Goal: Find specific page/section: Find specific page/section

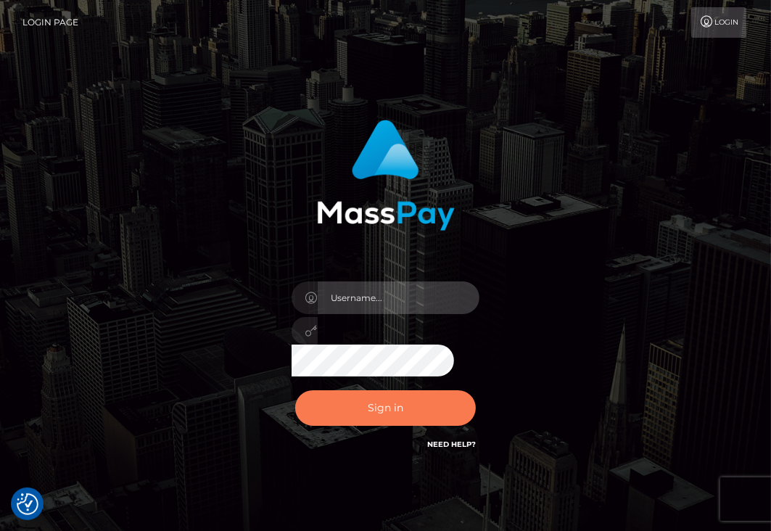
type input "aluasupport"
click at [391, 407] on button "Sign in" at bounding box center [385, 408] width 181 height 36
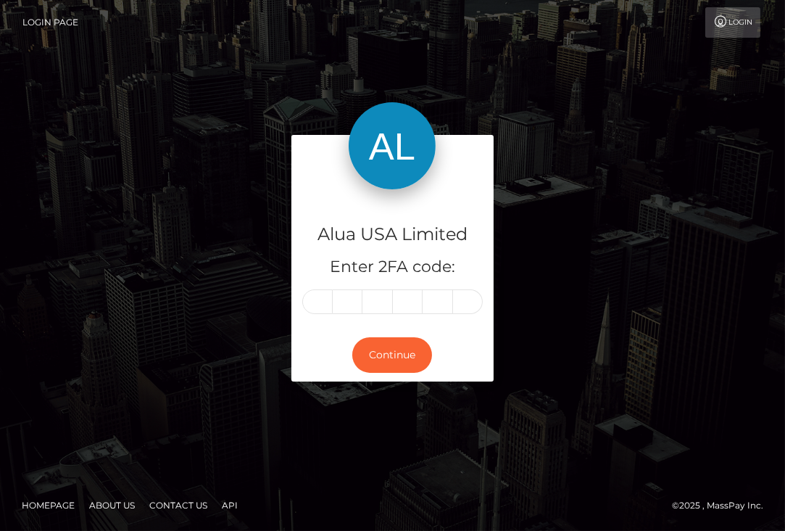
click at [323, 304] on input "text" at bounding box center [317, 301] width 30 height 25
type input "9"
type input "1"
type input "0"
type input "1"
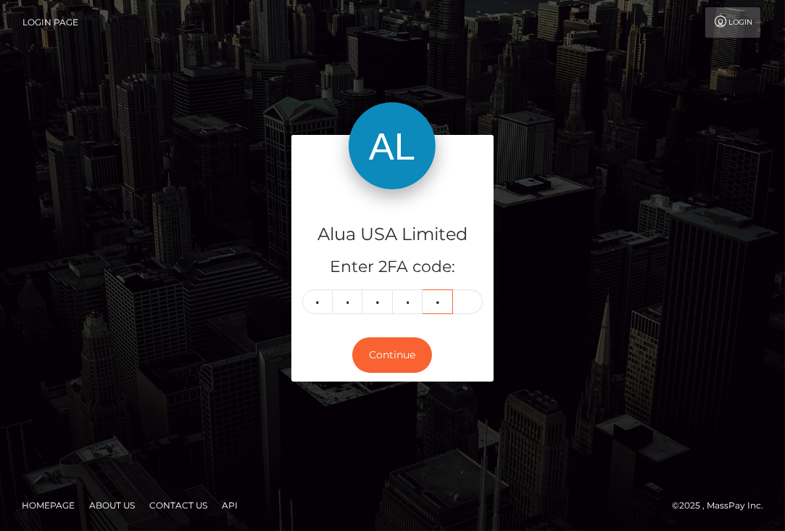
type input "0"
type input "9"
type input "1"
type input "0"
type input "1"
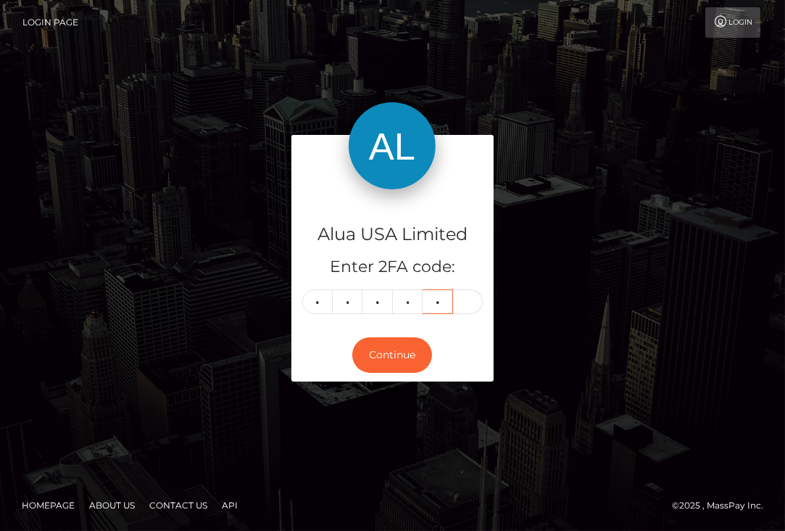
type input "2"
type input "0"
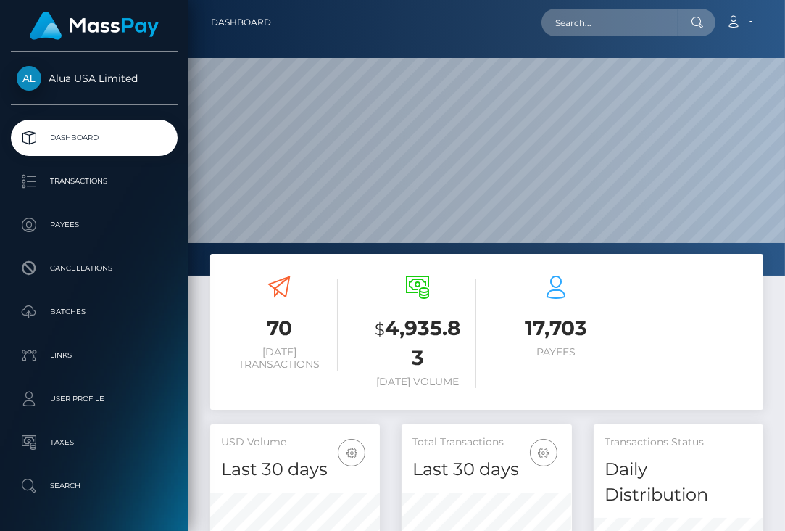
scroll to position [282, 169]
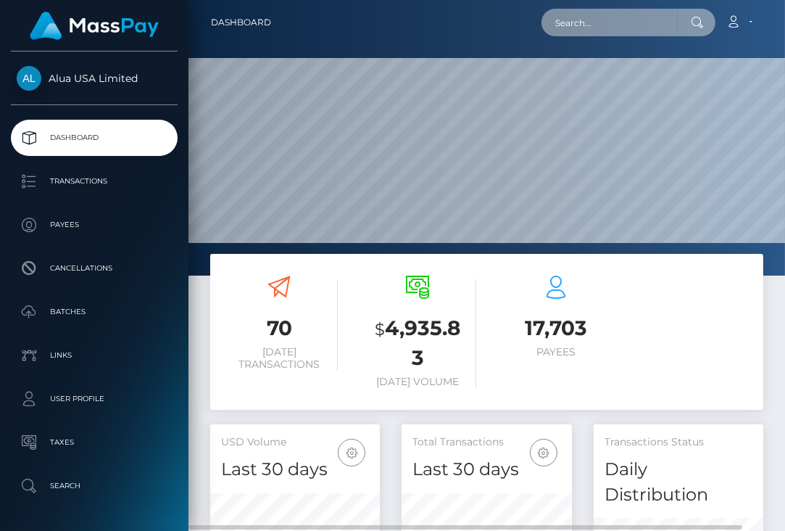
click at [652, 24] on input "text" at bounding box center [609, 23] width 136 height 28
paste input "6468ee9bd594485de20b26fe"
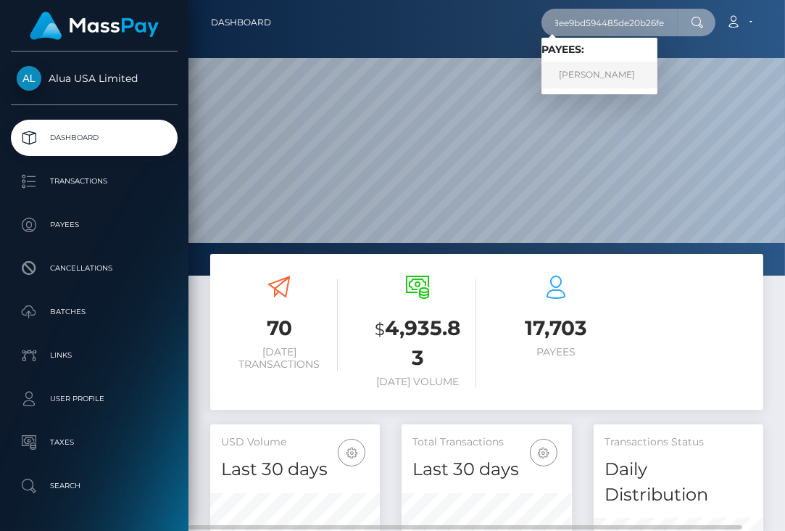
type input "6468ee9bd594485de20b26fe"
click at [602, 80] on link "Michaela Van Der Westhuizen" at bounding box center [599, 75] width 116 height 27
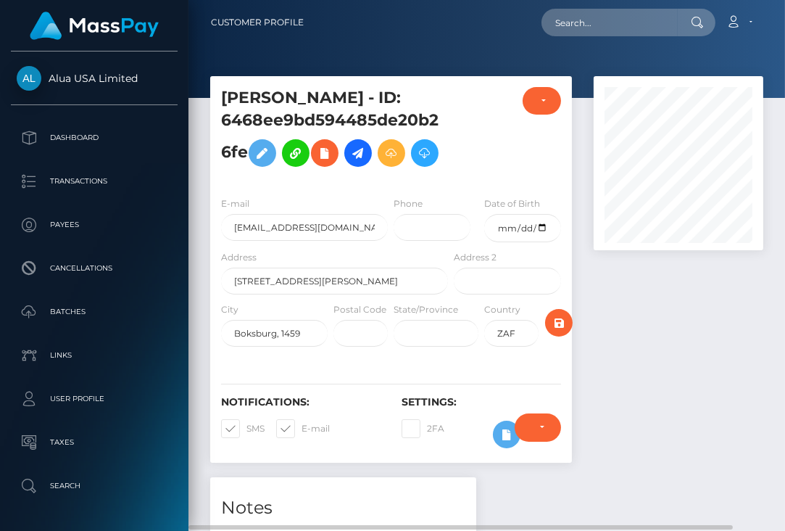
scroll to position [386, 0]
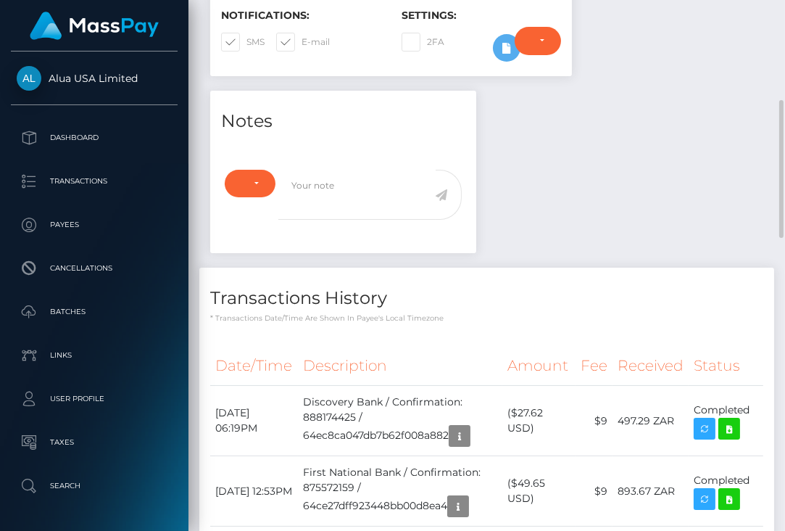
click at [506, 69] on div "Require ID/Selfie Verification Do not require Paid by payee" at bounding box center [537, 48] width 67 height 42
click at [496, 62] on button at bounding box center [507, 48] width 28 height 28
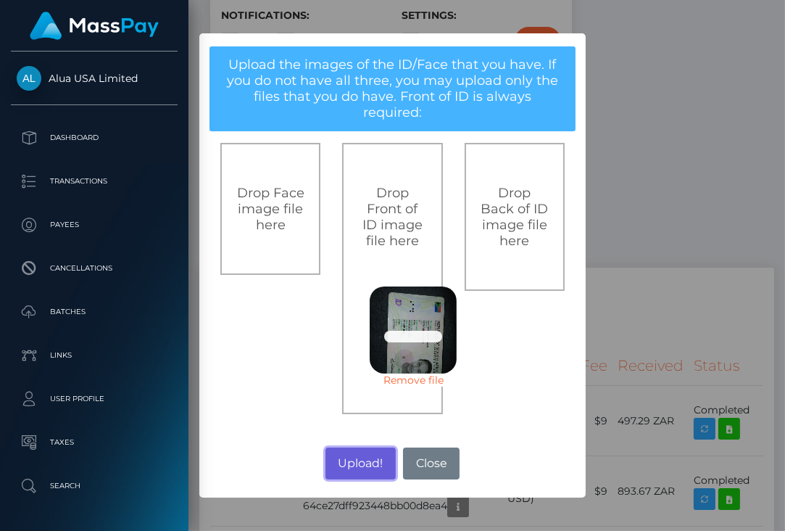
click at [360, 452] on button "Upload!" at bounding box center [360, 463] width 70 height 32
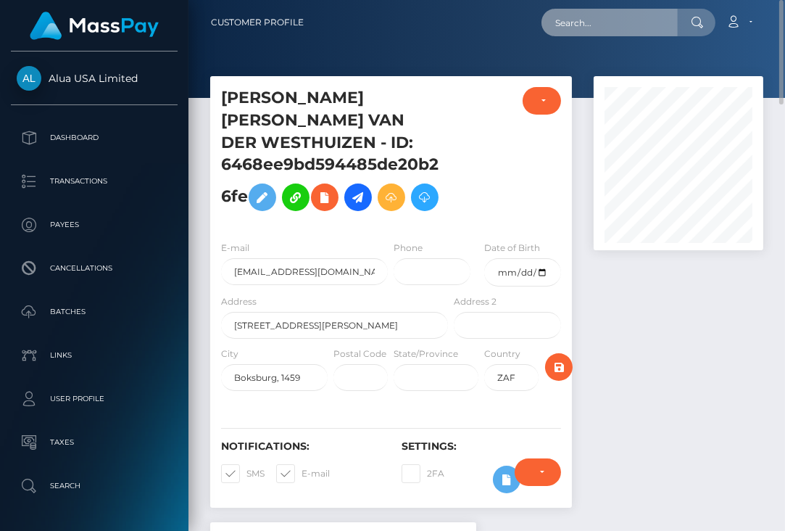
click at [620, 28] on input "text" at bounding box center [609, 23] width 136 height 28
paste input "5b0ce03f406f2346573f6d7b"
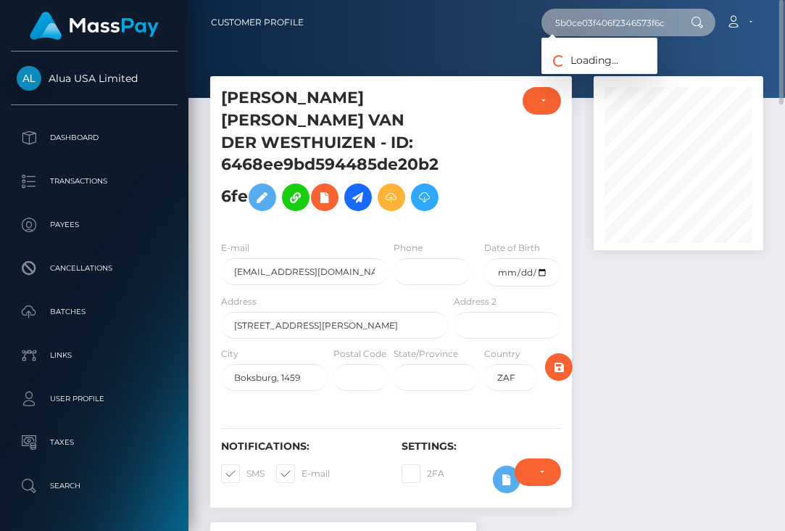
scroll to position [0, 14]
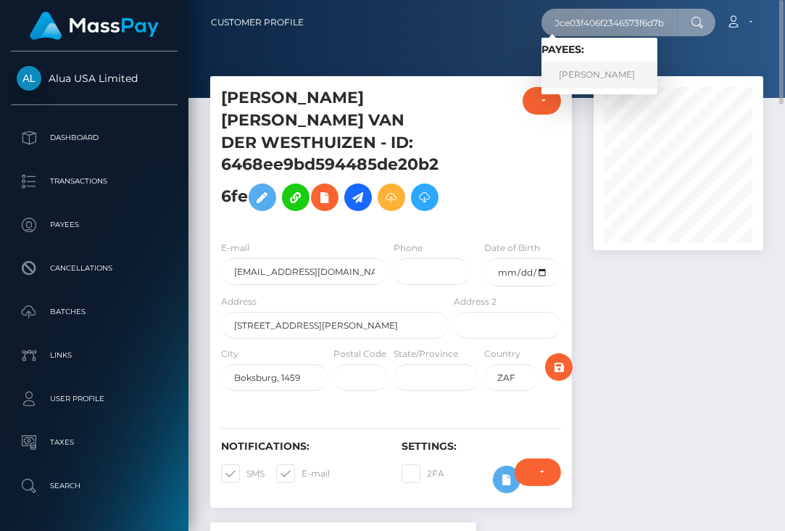
type input "5b0ce03f406f2346573f6d7b"
drag, startPoint x: 585, startPoint y: 77, endPoint x: 575, endPoint y: 91, distance: 17.7
click at [585, 76] on link "Ana Braga" at bounding box center [599, 75] width 116 height 27
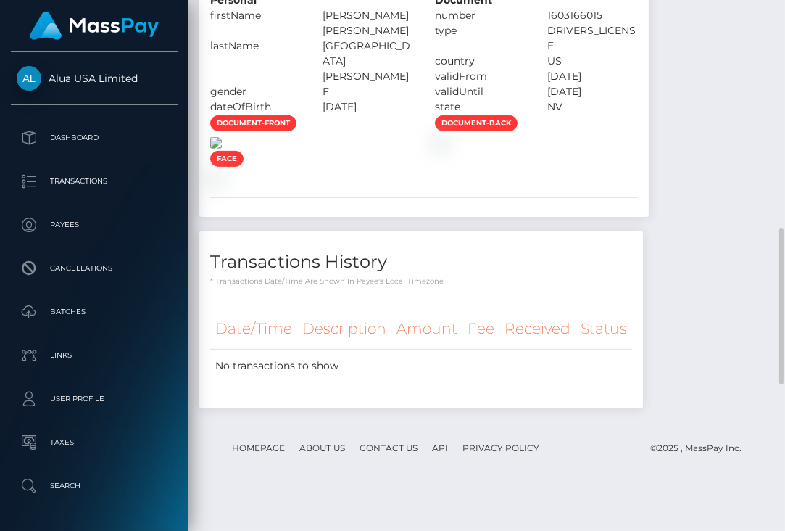
scroll to position [1160, 0]
